Goal: Task Accomplishment & Management: Manage account settings

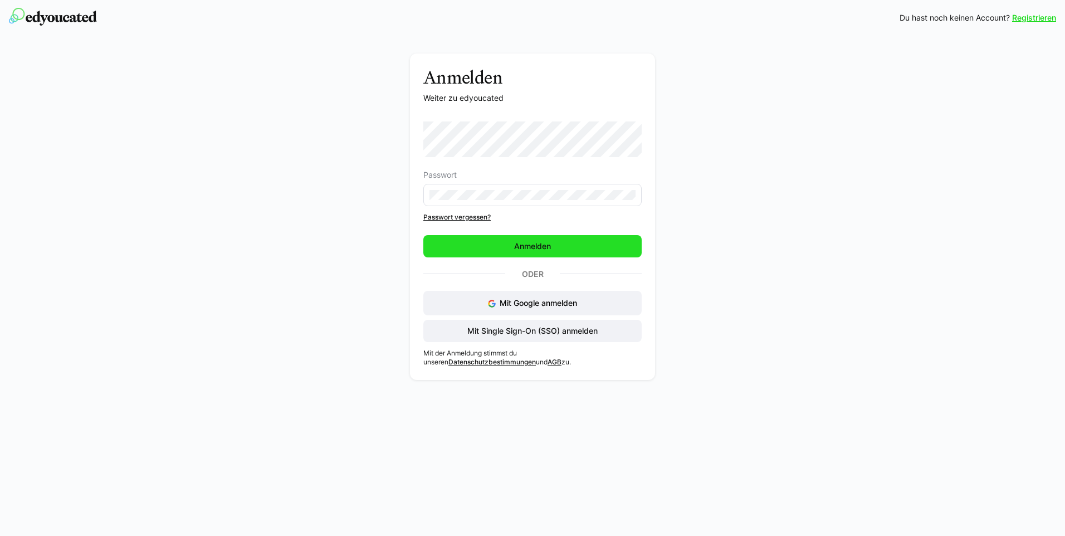
click at [527, 246] on span "Anmelden" at bounding box center [532, 246] width 40 height 11
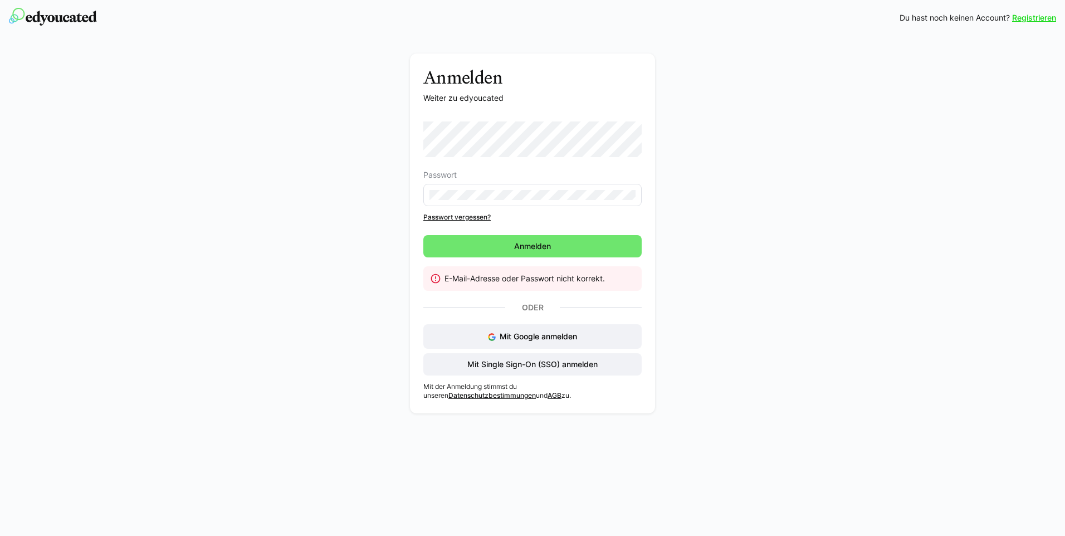
click at [458, 217] on link "Passwort vergessen?" at bounding box center [532, 217] width 218 height 9
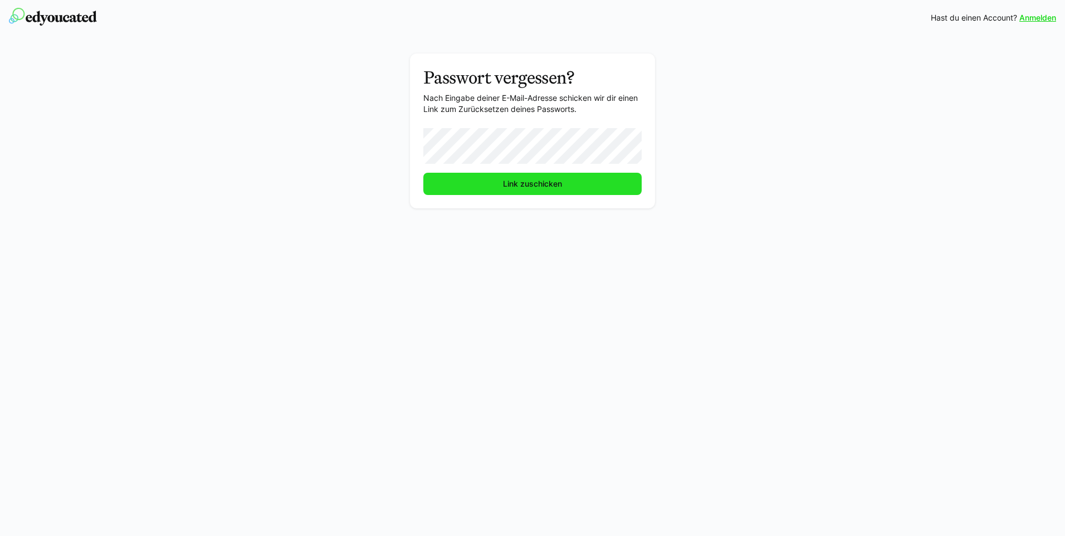
click at [522, 185] on span "Link zuschicken" at bounding box center [532, 183] width 62 height 11
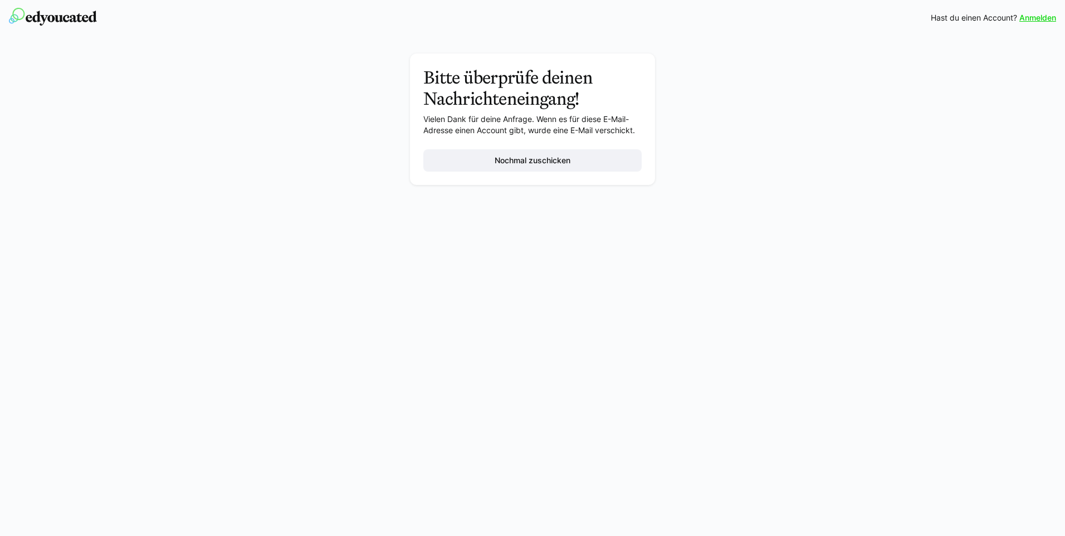
click at [1042, 21] on link "Anmelden" at bounding box center [1037, 17] width 37 height 11
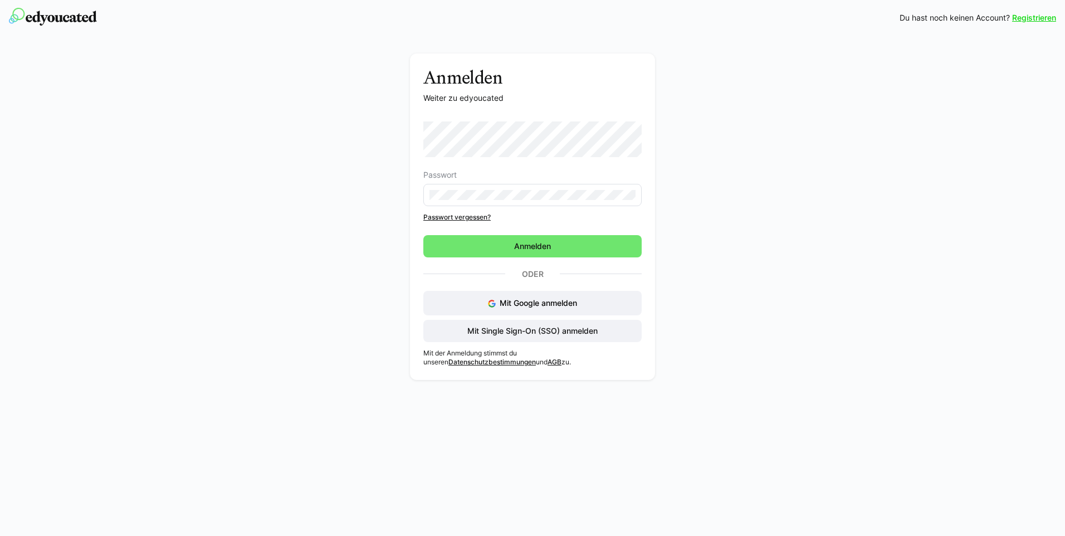
click at [465, 216] on link "Passwort vergessen?" at bounding box center [532, 217] width 218 height 9
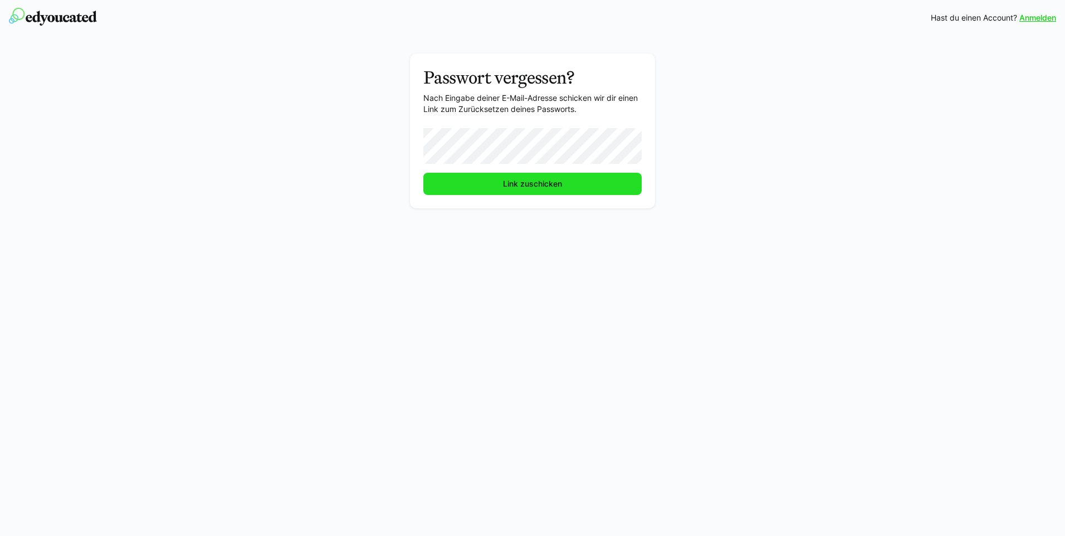
click at [496, 186] on span "Link zuschicken" at bounding box center [532, 184] width 218 height 22
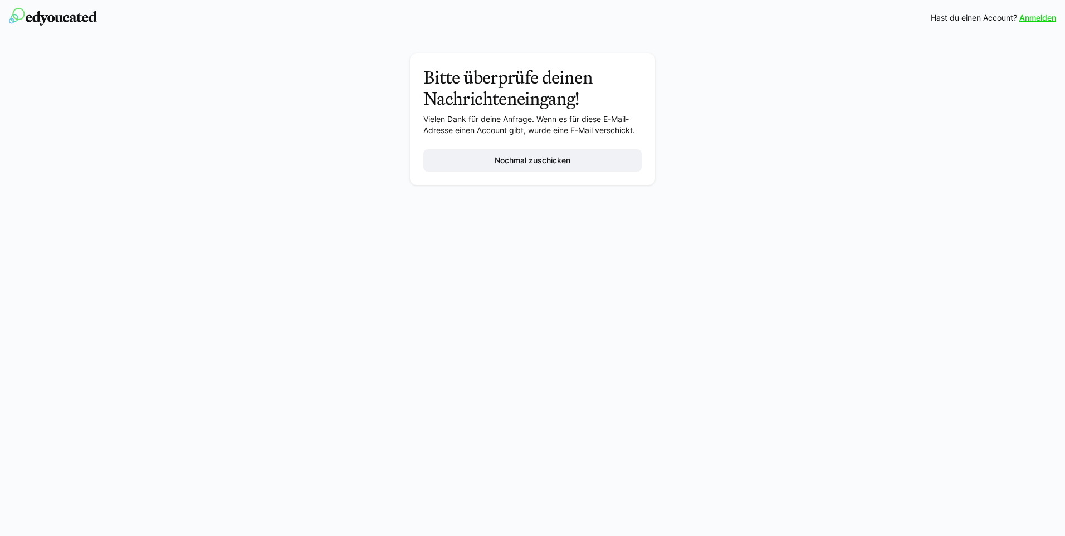
click at [959, 21] on span "Hast du einen Account?" at bounding box center [973, 17] width 86 height 11
